Goal: Transaction & Acquisition: Book appointment/travel/reservation

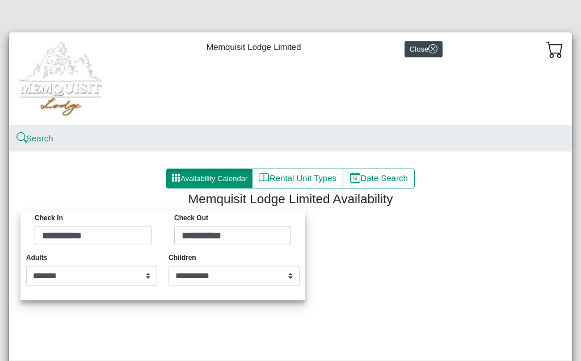
select select "*"
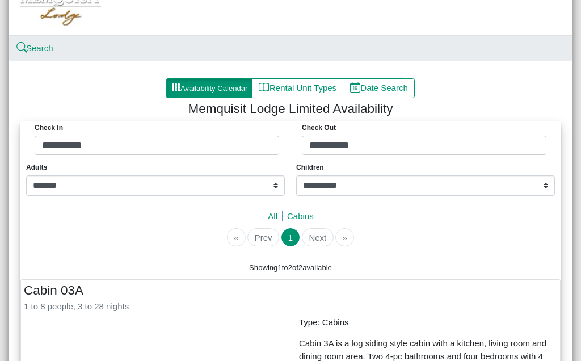
scroll to position [89, 0]
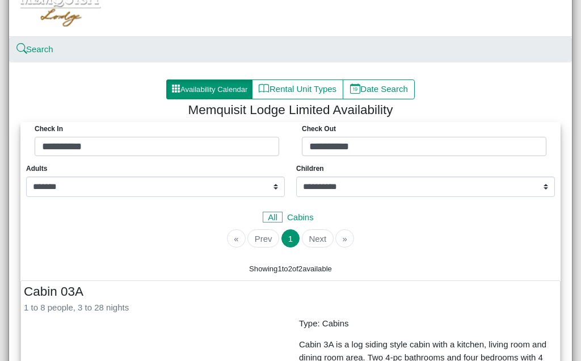
click at [349, 240] on li "»" at bounding box center [344, 238] width 21 height 18
click at [318, 240] on li "Next" at bounding box center [316, 238] width 33 height 18
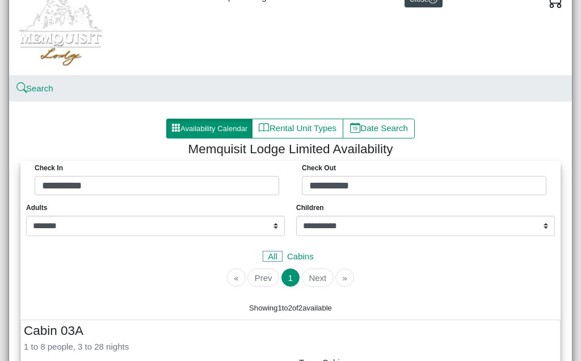
scroll to position [47, 0]
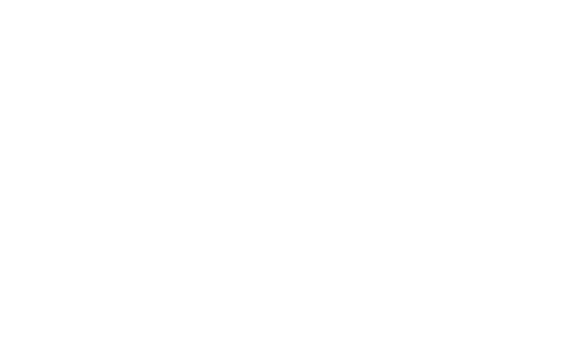
select select "*"
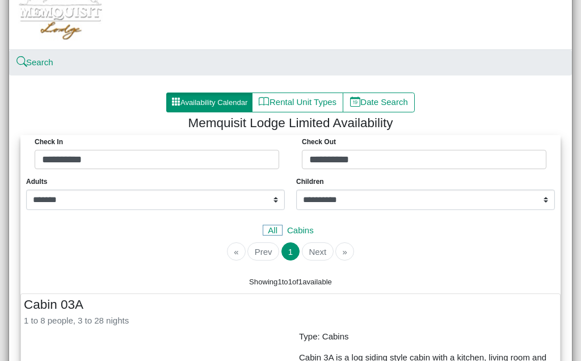
scroll to position [73, 0]
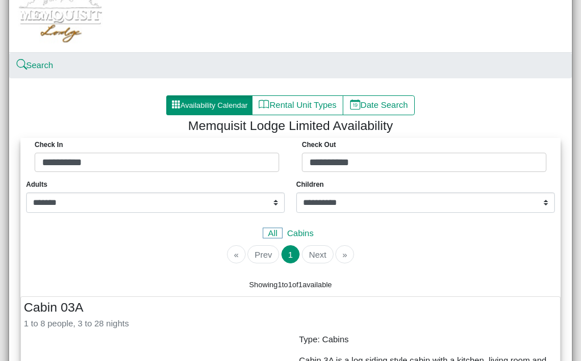
click at [279, 103] on button "Rental Unit Types" at bounding box center [297, 105] width 91 height 20
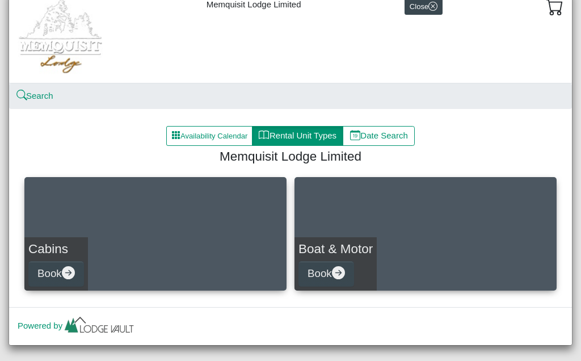
scroll to position [43, 0]
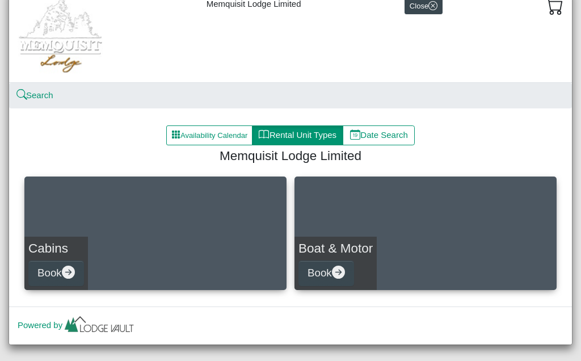
click at [70, 274] on icon "arrow right circle fill" at bounding box center [68, 271] width 13 height 13
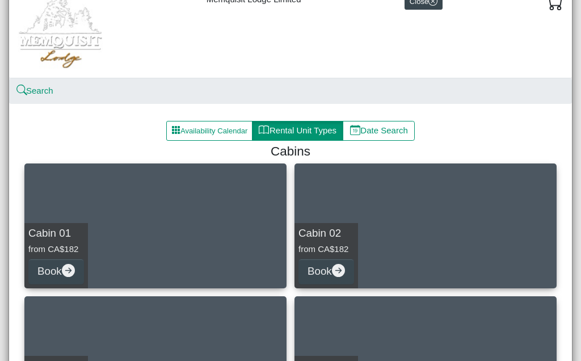
scroll to position [48, 0]
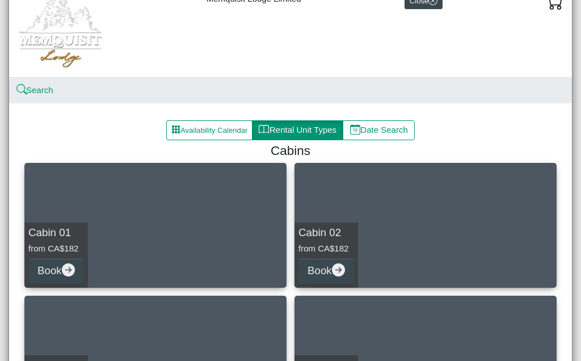
click at [75, 266] on icon "arrow right circle fill" at bounding box center [68, 269] width 13 height 13
select select "*"
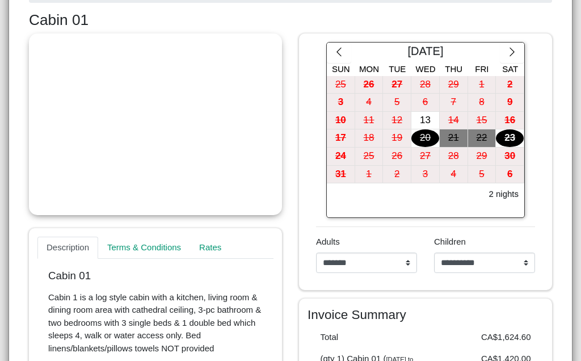
scroll to position [213, 0]
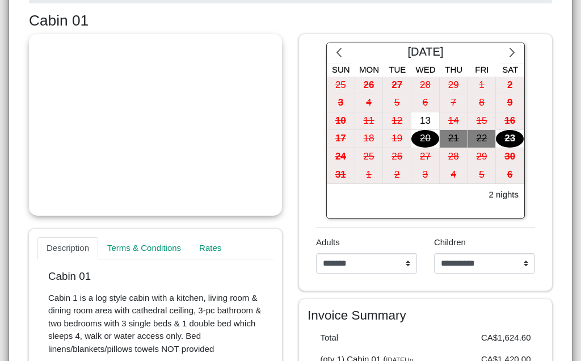
click at [517, 47] on icon "chevron right" at bounding box center [512, 52] width 11 height 11
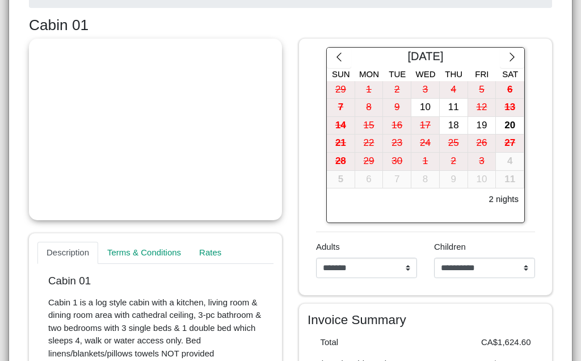
scroll to position [191, 0]
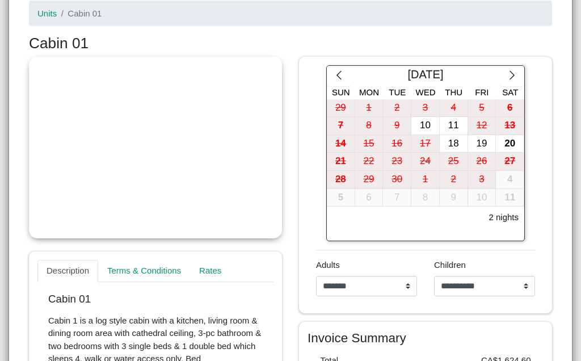
click at [456, 139] on div "18" at bounding box center [454, 144] width 28 height 18
click at [513, 143] on div "20" at bounding box center [510, 144] width 28 height 18
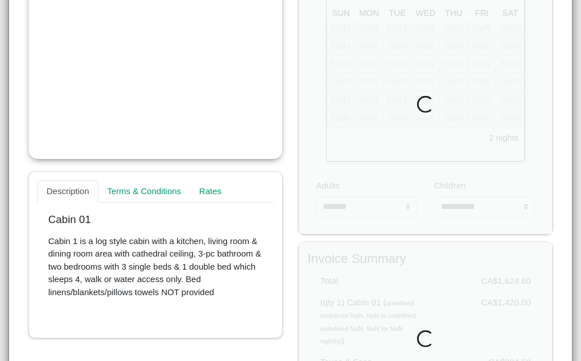
scroll to position [277, 0]
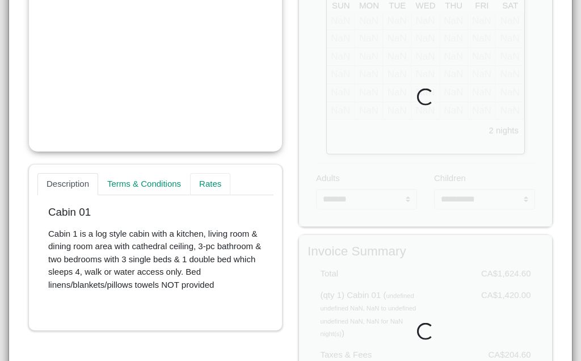
click at [215, 184] on link "Rates" at bounding box center [210, 184] width 40 height 23
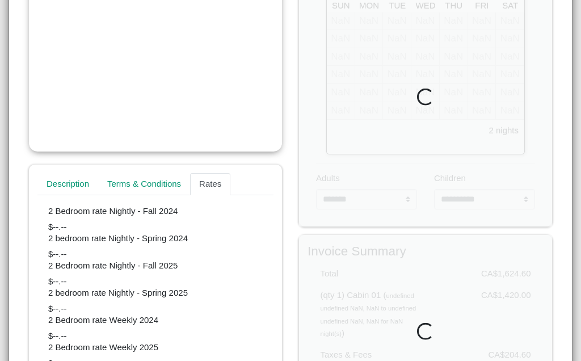
click at [164, 267] on h6 "2 Bedroom rate Nightly - Fall 2025" at bounding box center [155, 265] width 214 height 10
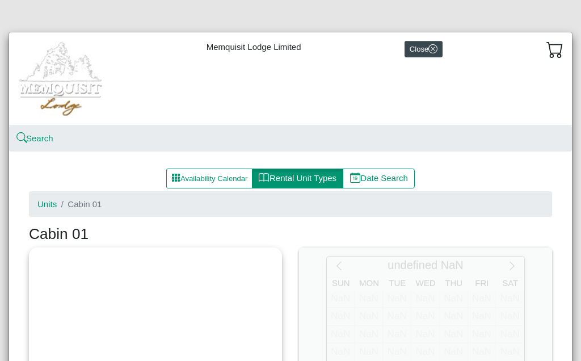
scroll to position [0, 0]
